Goal: Task Accomplishment & Management: Manage account settings

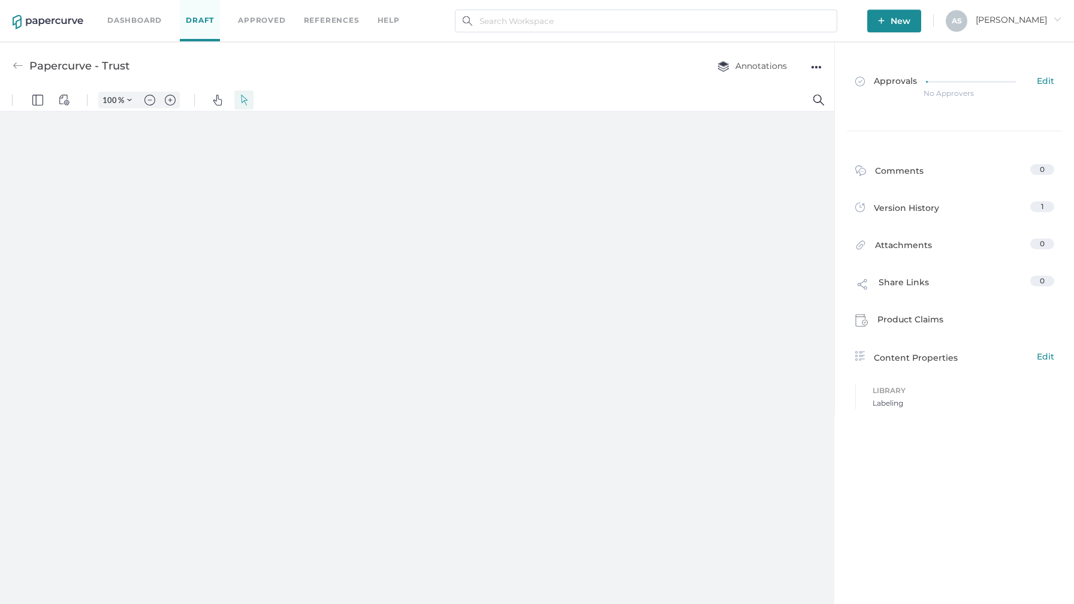
type input "357"
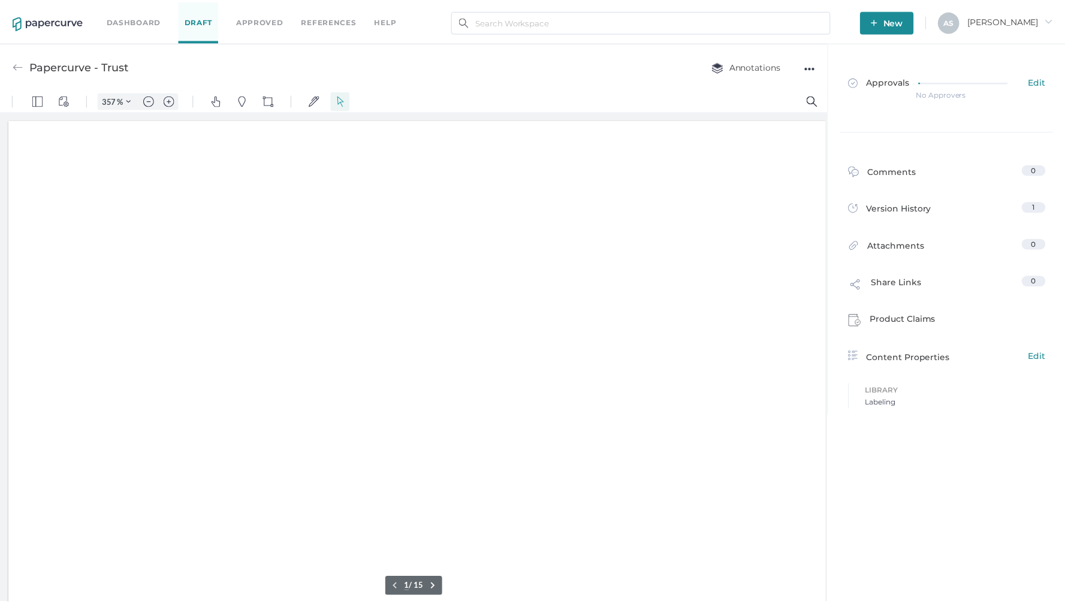
scroll to position [6, 0]
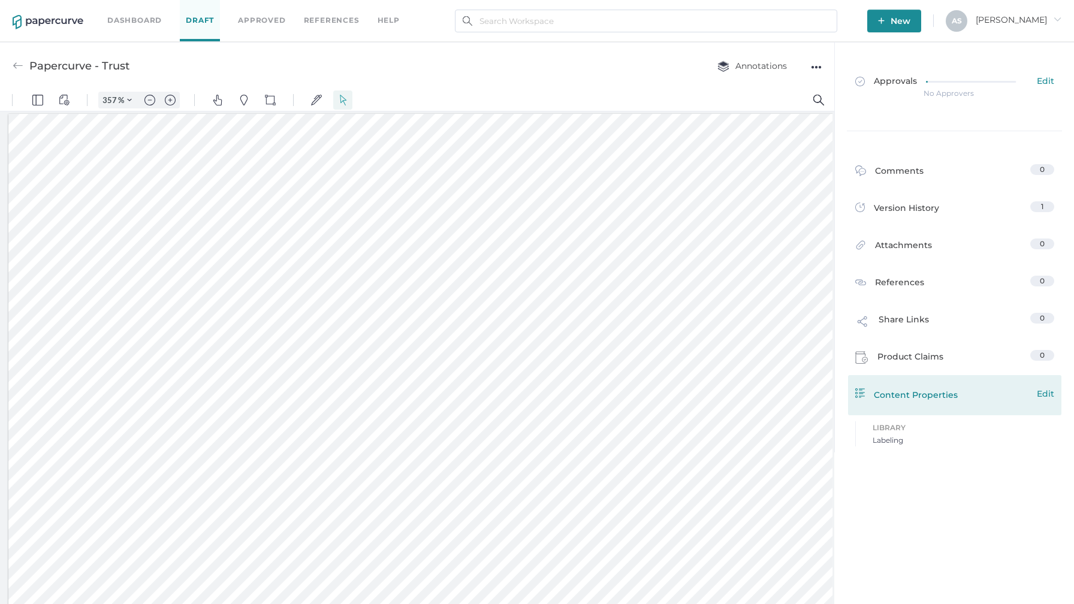
click at [1049, 397] on span "Edit" at bounding box center [1045, 393] width 17 height 13
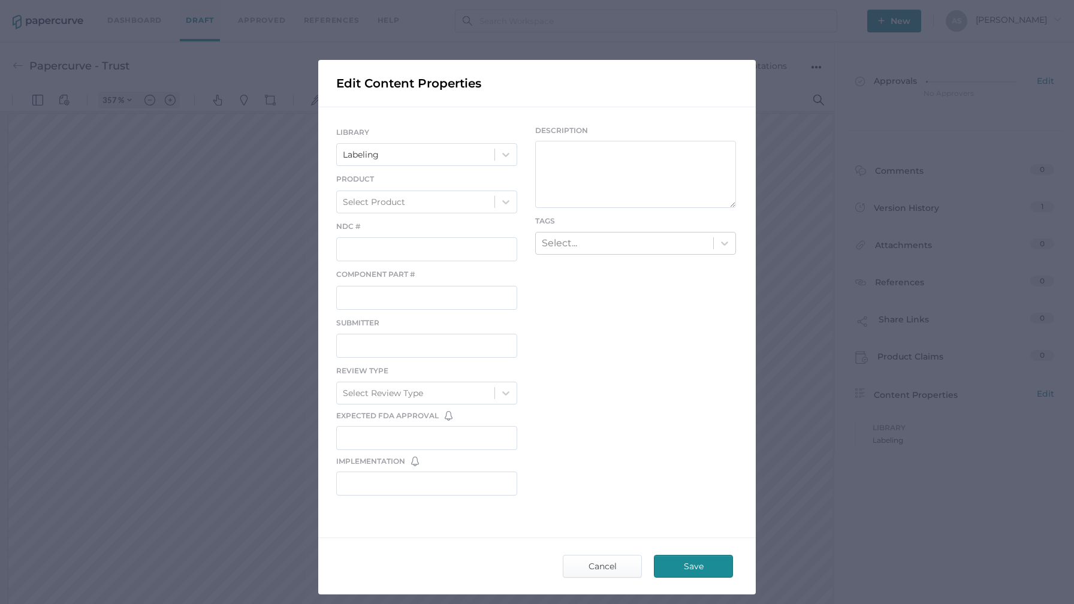
click at [907, 401] on div "Edit Content Properties LIBRARY Labeling Product Select Product NDC # Component…" at bounding box center [537, 302] width 1074 height 604
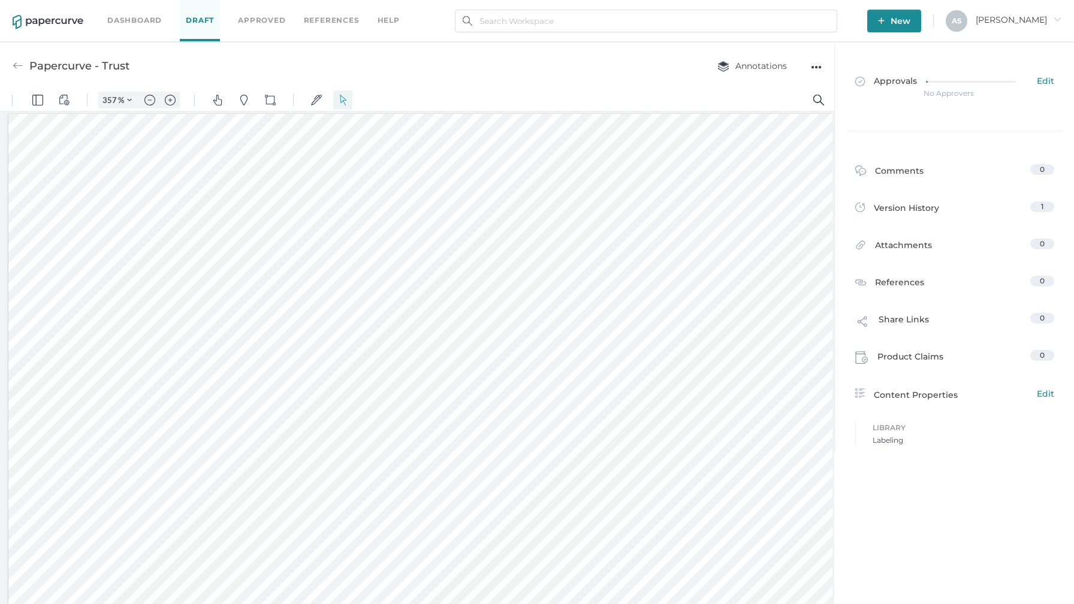
click at [813, 69] on div "●●●" at bounding box center [816, 67] width 11 height 17
click at [770, 117] on span "Delete" at bounding box center [768, 112] width 83 height 22
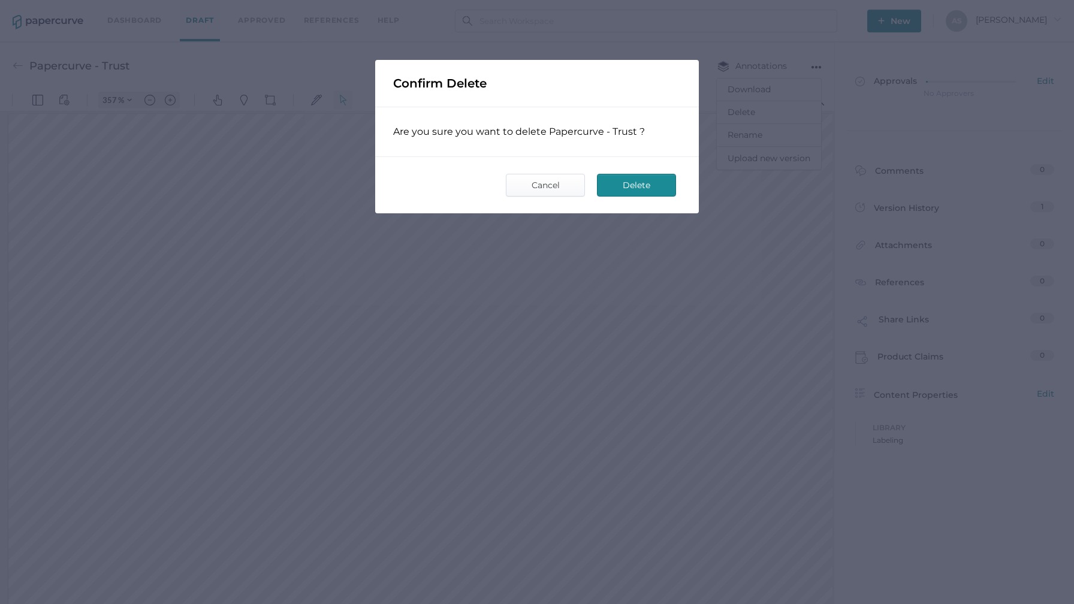
click at [633, 182] on span "Delete" at bounding box center [636, 185] width 56 height 22
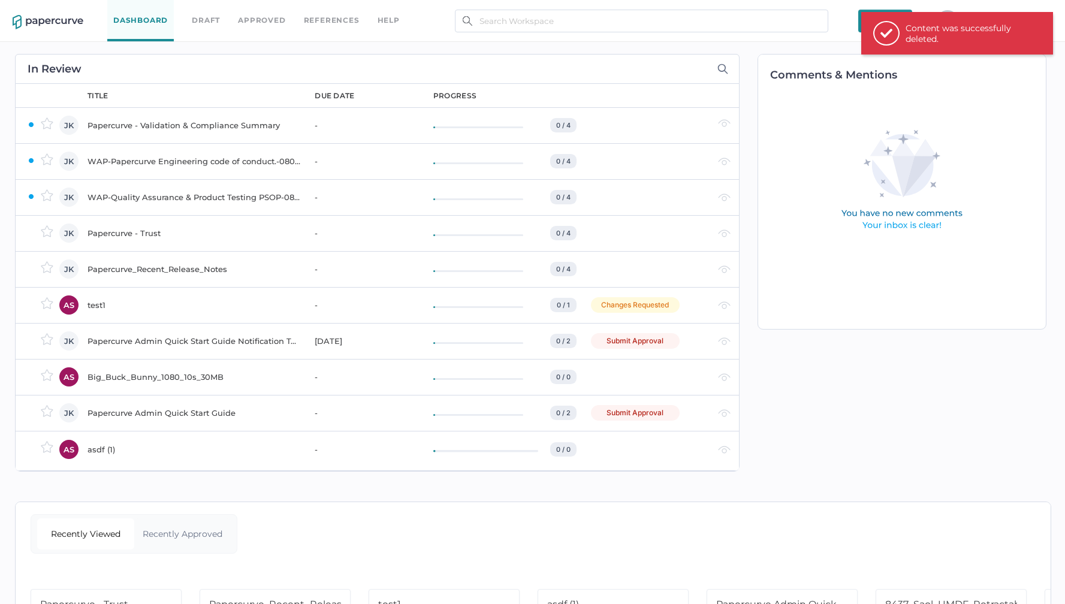
click at [905, 39] on div "Content was successfully deleted." at bounding box center [965, 34] width 120 height 22
